Goal: Task Accomplishment & Management: Manage account settings

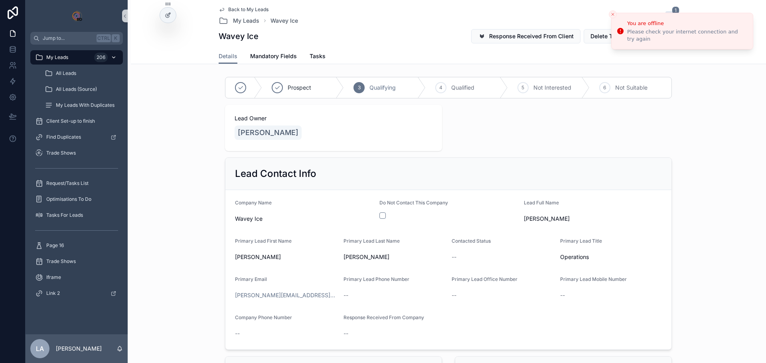
scroll to position [784, 0]
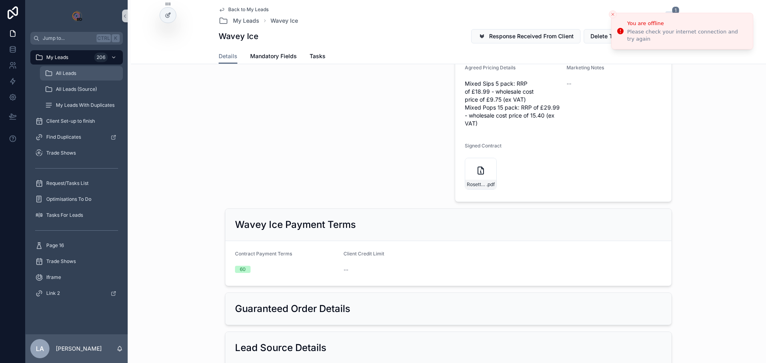
click at [76, 74] on span "All Leads" at bounding box center [66, 73] width 20 height 6
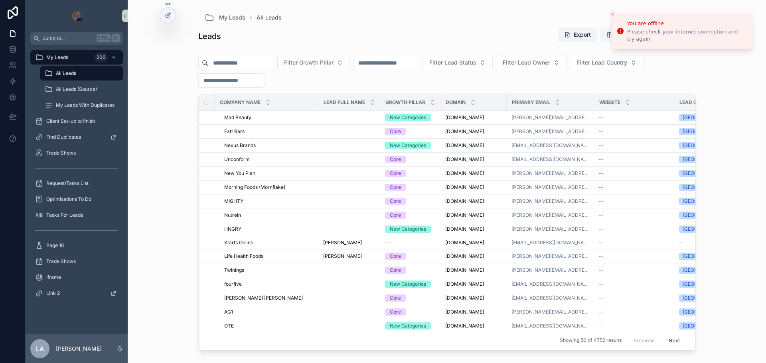
click at [231, 62] on input "scrollable content" at bounding box center [240, 62] width 65 height 11
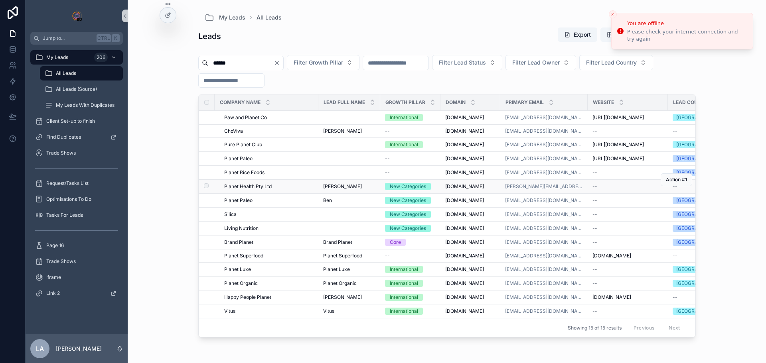
type input "******"
click at [268, 185] on span "Planet Health Pty Ltd" at bounding box center [247, 187] width 47 height 6
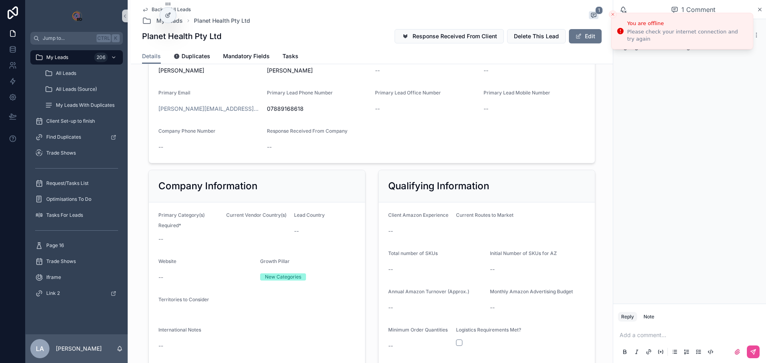
scroll to position [120, 0]
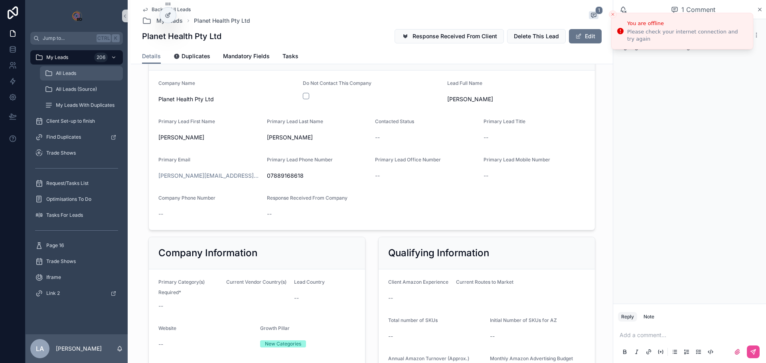
click at [69, 71] on span "All Leads" at bounding box center [66, 73] width 20 height 6
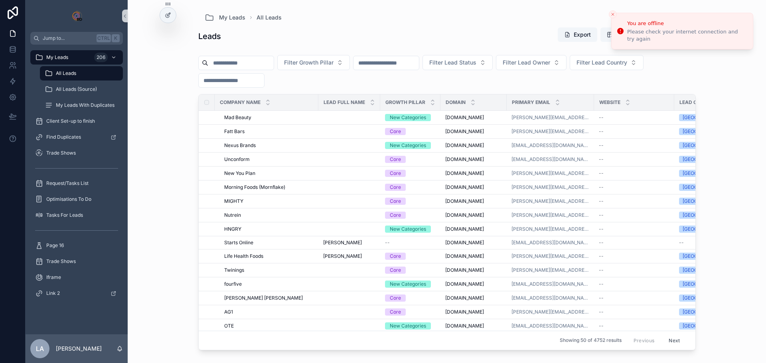
click at [224, 64] on input "scrollable content" at bounding box center [240, 62] width 65 height 11
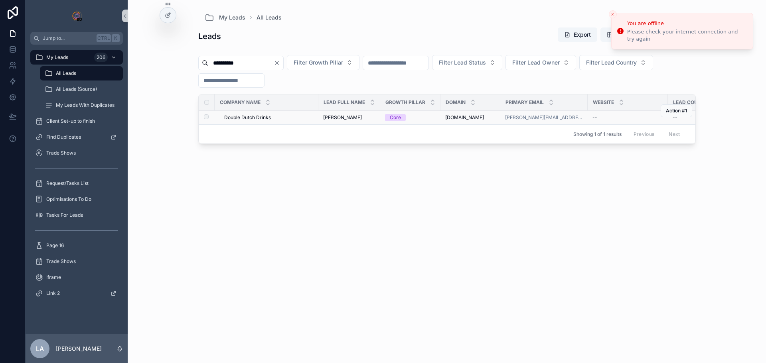
type input "**********"
click at [253, 120] on span "Double Dutch Drinks" at bounding box center [247, 117] width 47 height 6
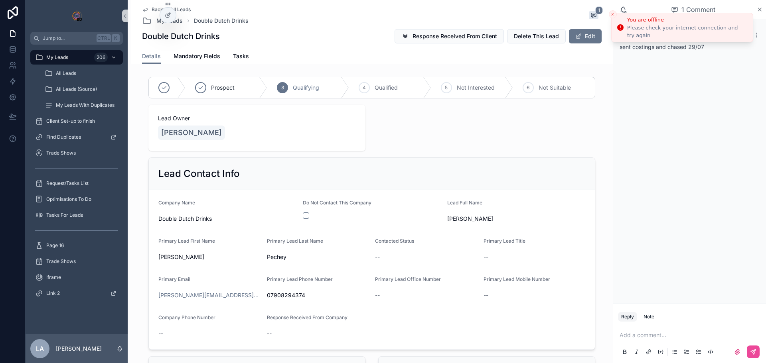
click at [612, 15] on icon "Close toast" at bounding box center [612, 14] width 5 height 5
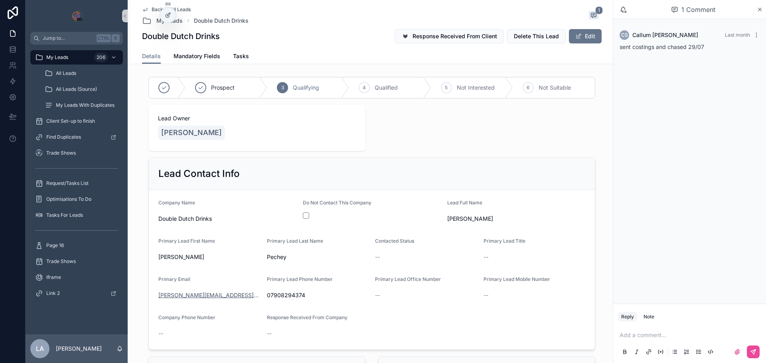
drag, startPoint x: 223, startPoint y: 291, endPoint x: 222, endPoint y: 296, distance: 4.7
click at [67, 72] on span "All Leads" at bounding box center [66, 73] width 20 height 6
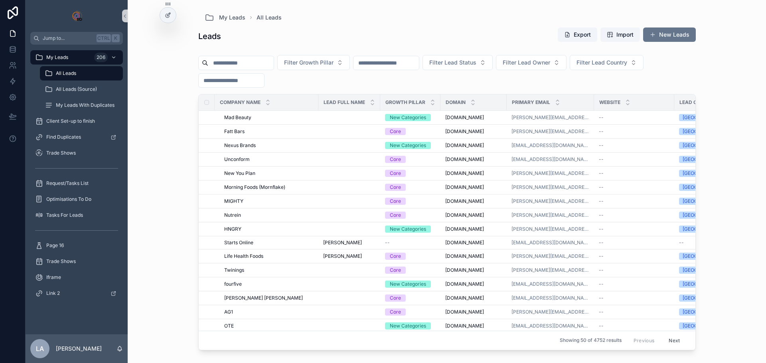
click at [229, 65] on input "scrollable content" at bounding box center [240, 62] width 65 height 11
type input "****"
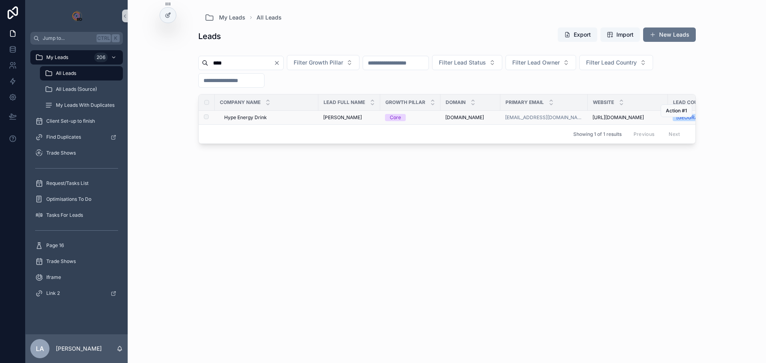
click at [248, 117] on span "Hype Energy Drink" at bounding box center [245, 117] width 43 height 6
